Goal: Transaction & Acquisition: Download file/media

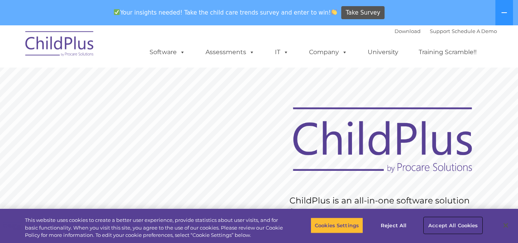
click at [443, 226] on button "Accept All Cookies" at bounding box center [453, 225] width 58 height 16
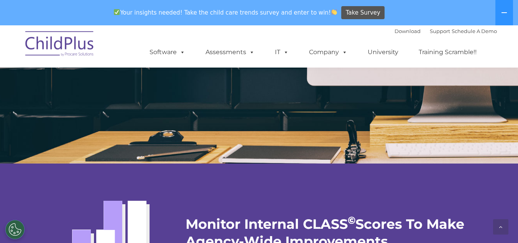
scroll to position [1483, 0]
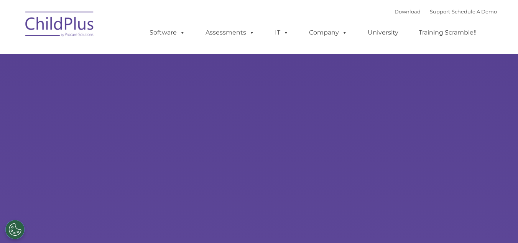
type input ""
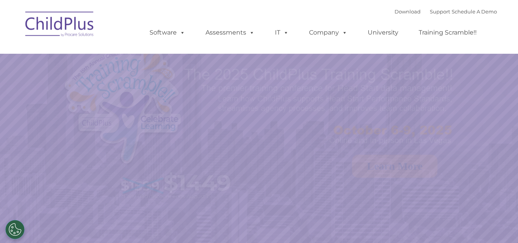
select select "MEDIUM"
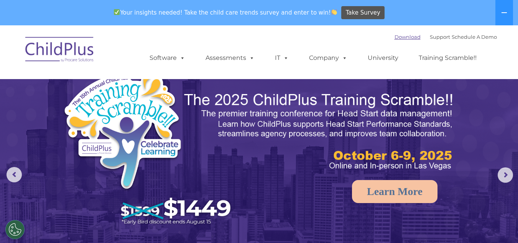
click at [394, 38] on link "Download" at bounding box center [407, 37] width 26 height 6
